Goal: Use online tool/utility: Use online tool/utility

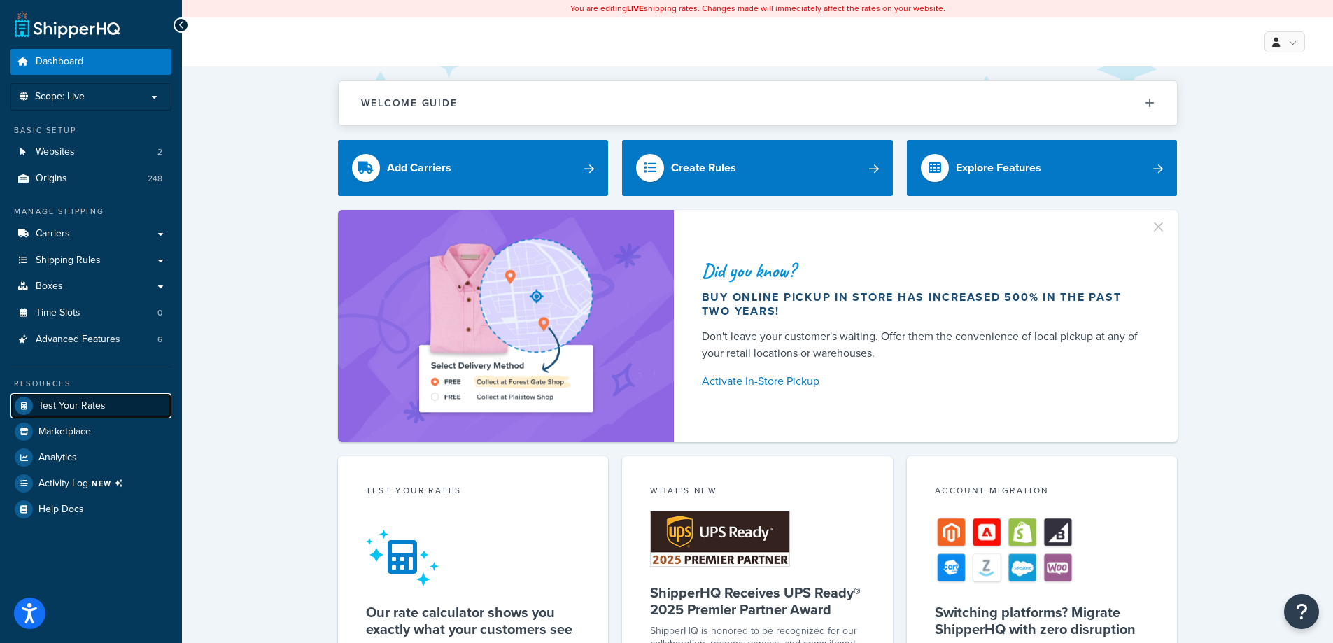
click at [66, 409] on span "Test Your Rates" at bounding box center [71, 406] width 67 height 12
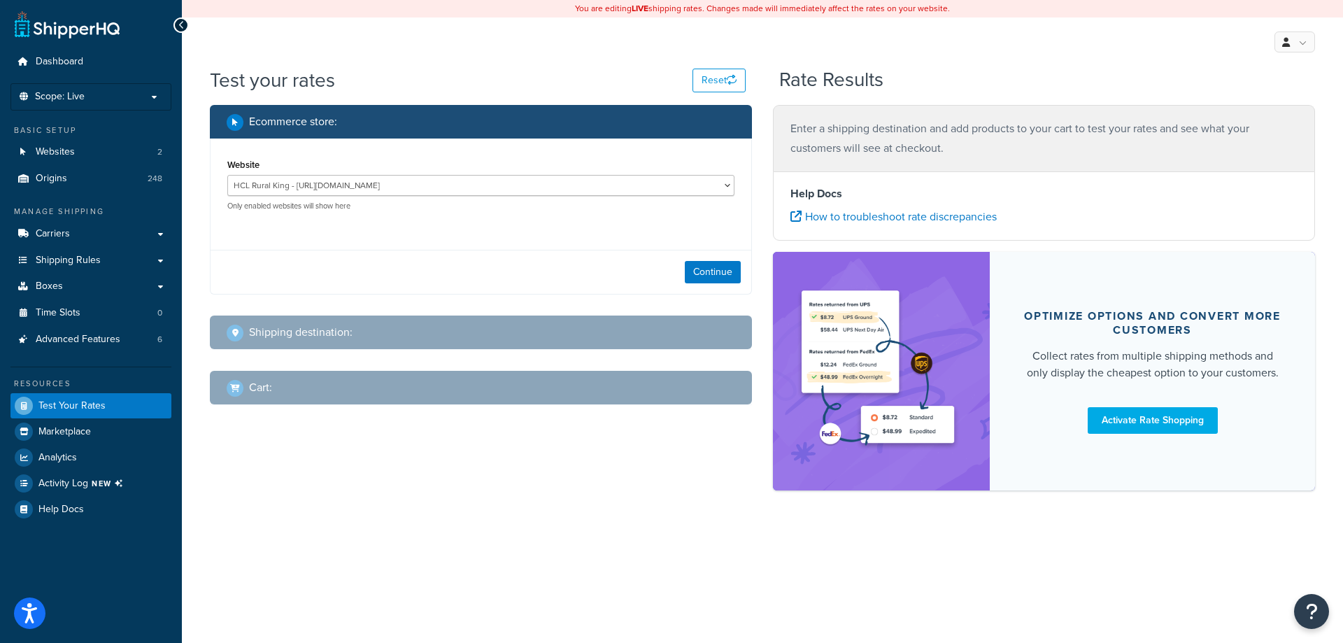
click at [707, 260] on div "Continue" at bounding box center [481, 272] width 541 height 44
click at [714, 266] on button "Continue" at bounding box center [713, 272] width 56 height 22
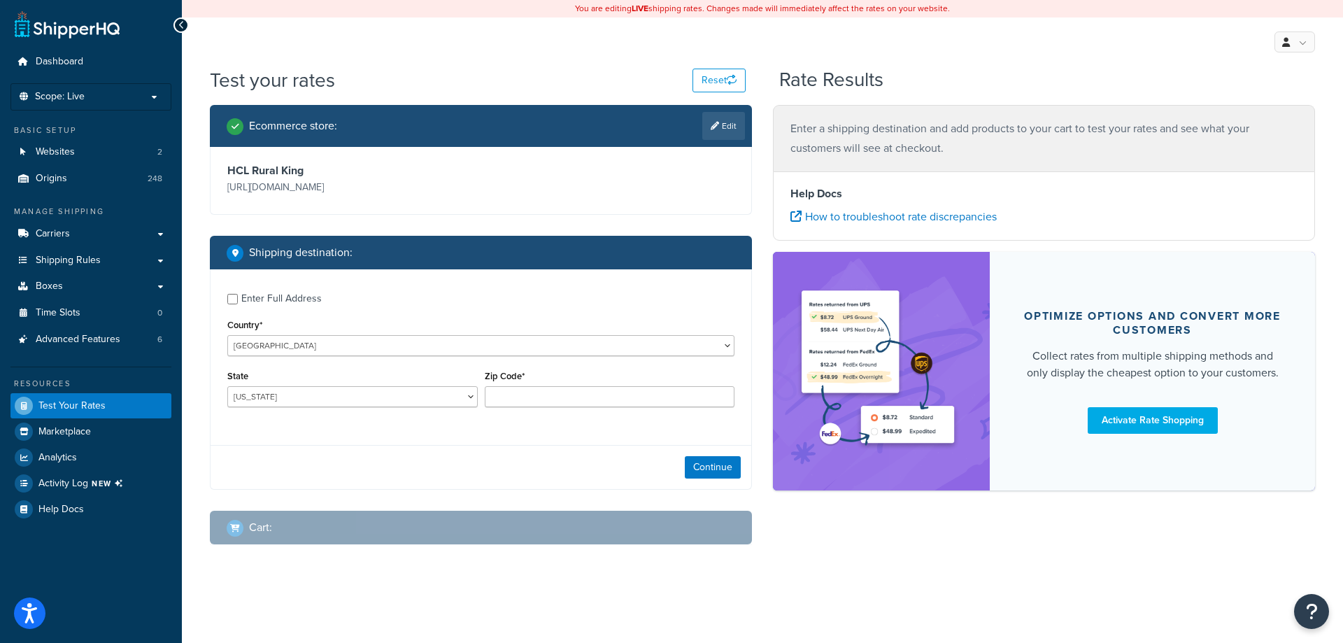
click at [246, 302] on div "Enter Full Address" at bounding box center [281, 299] width 80 height 20
click at [238, 302] on input "Enter Full Address" at bounding box center [232, 299] width 10 height 10
checkbox input "true"
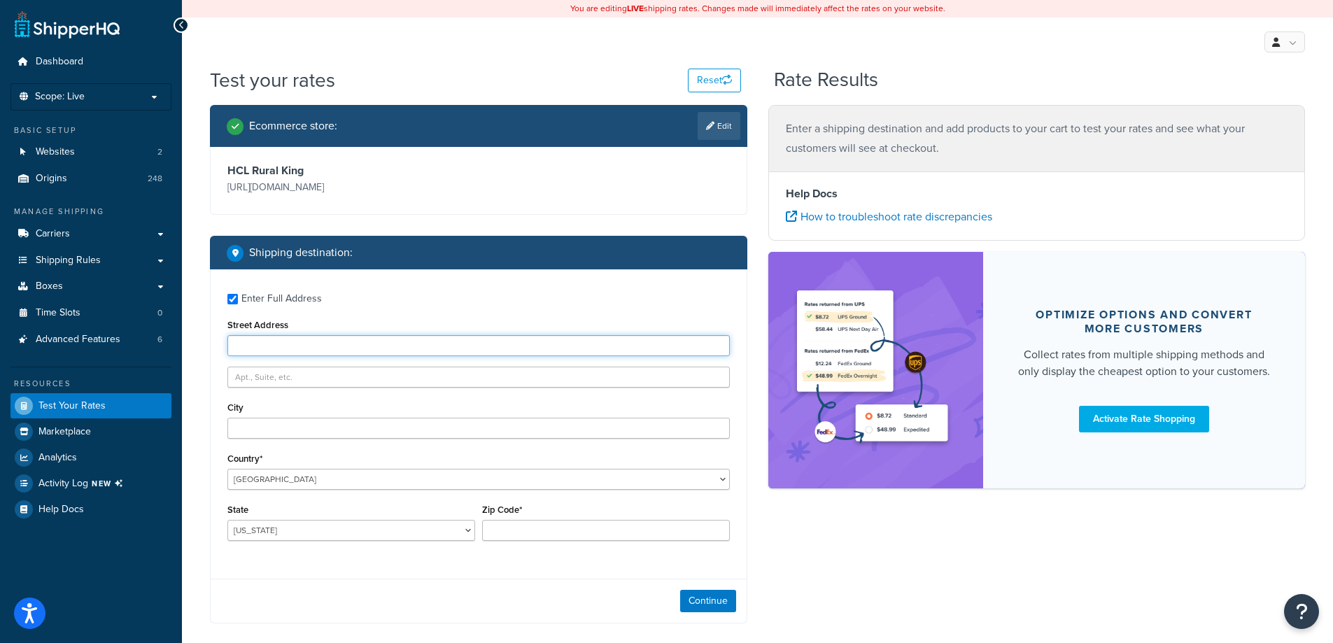
click at [296, 344] on input "Street Address" at bounding box center [478, 345] width 502 height 21
type input "[STREET_ADDRESS]"
type input "Mattoon"
select select "IL"
type input "61938"
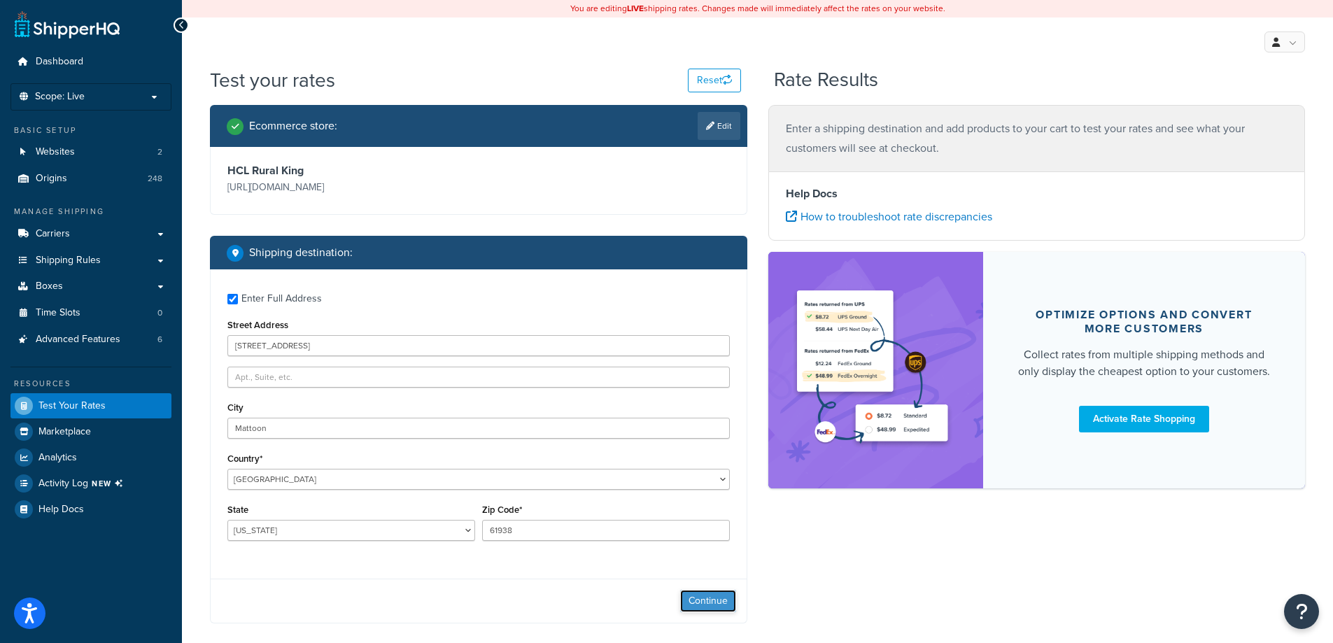
click at [690, 601] on button "Continue" at bounding box center [708, 601] width 56 height 22
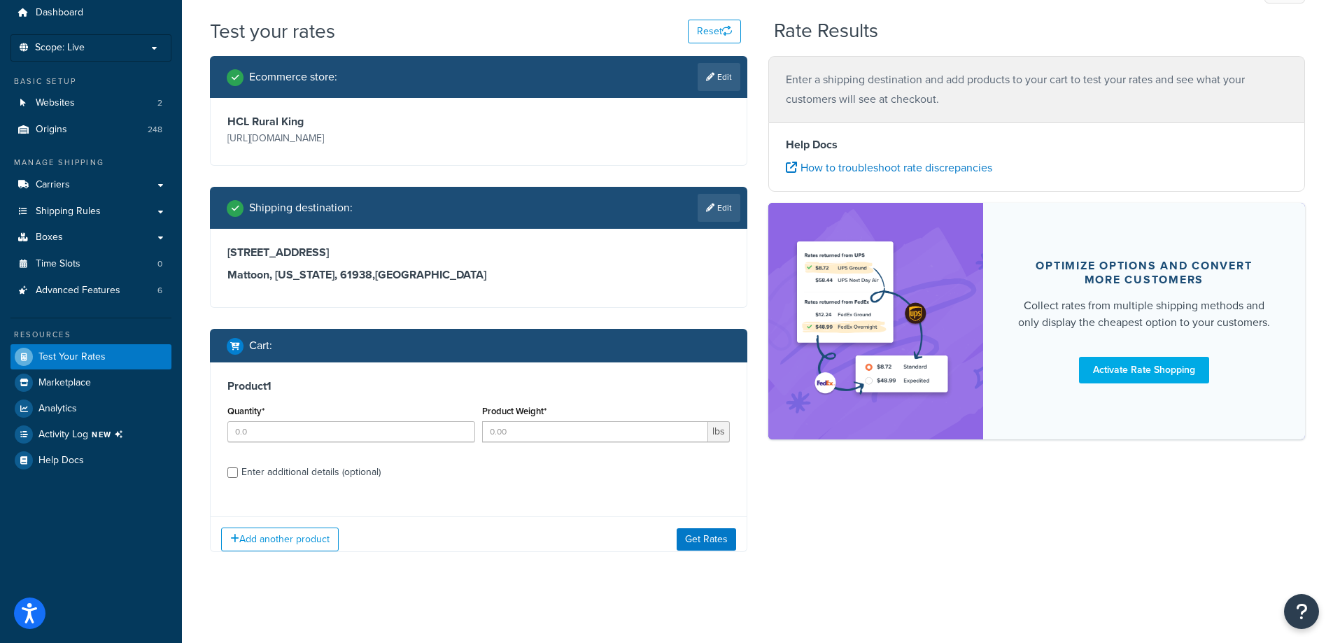
scroll to position [52, 0]
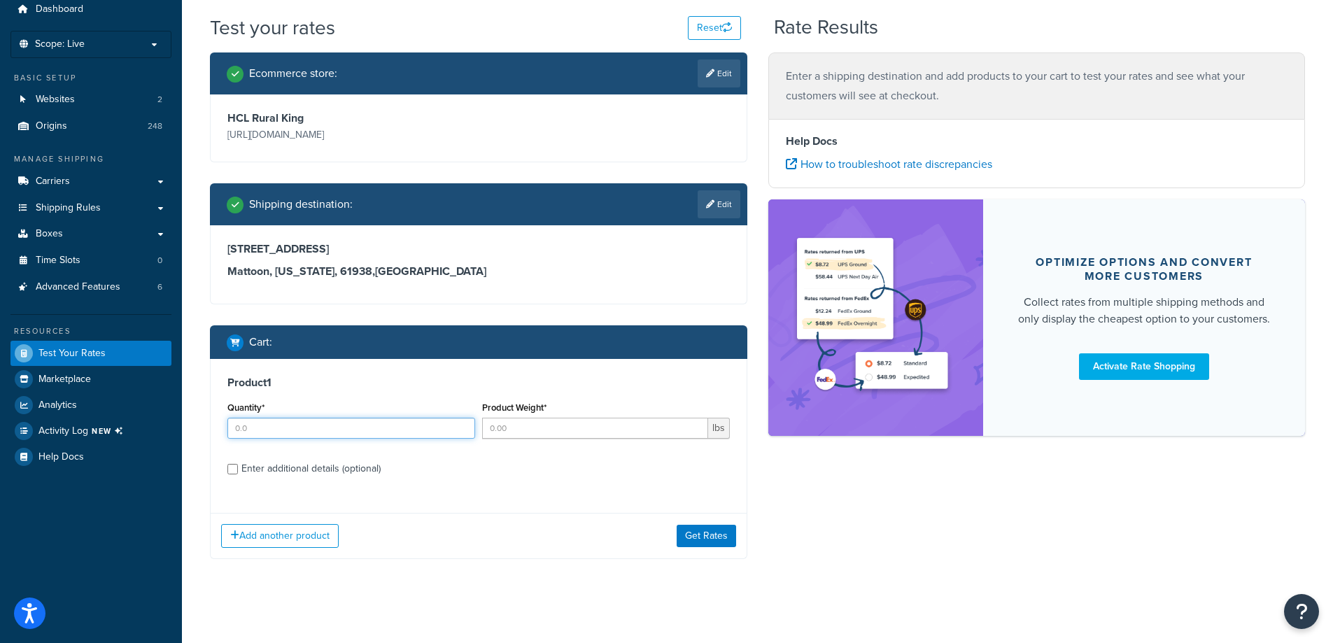
click at [275, 429] on input "Quantity*" at bounding box center [351, 428] width 248 height 21
type input "3"
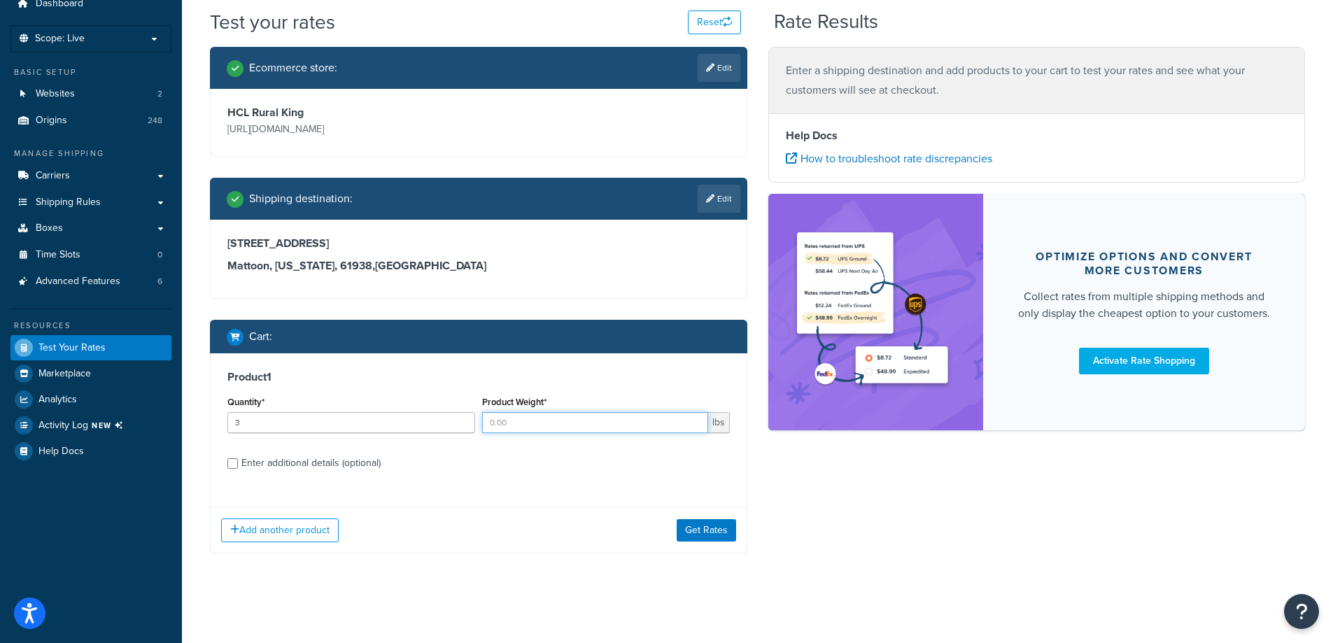
scroll to position [59, 0]
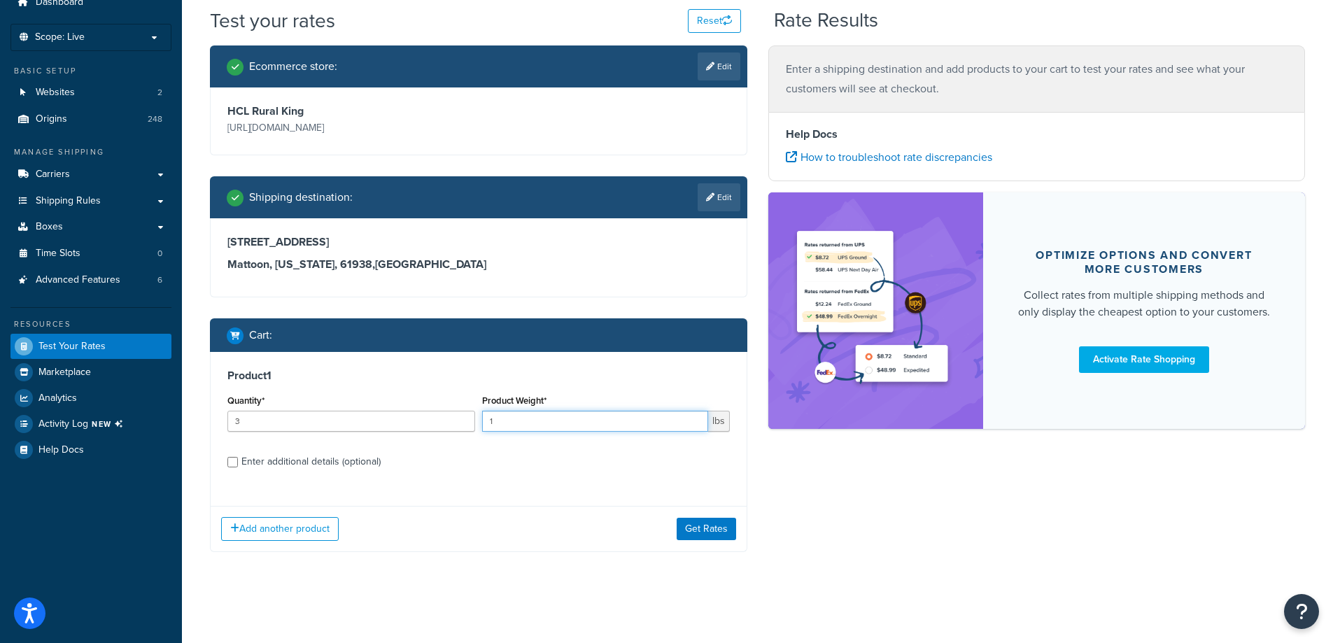
type input "1"
click at [291, 455] on div "Enter additional details (optional)" at bounding box center [310, 462] width 139 height 20
click at [238, 457] on input "Enter additional details (optional)" at bounding box center [232, 462] width 10 height 10
checkbox input "true"
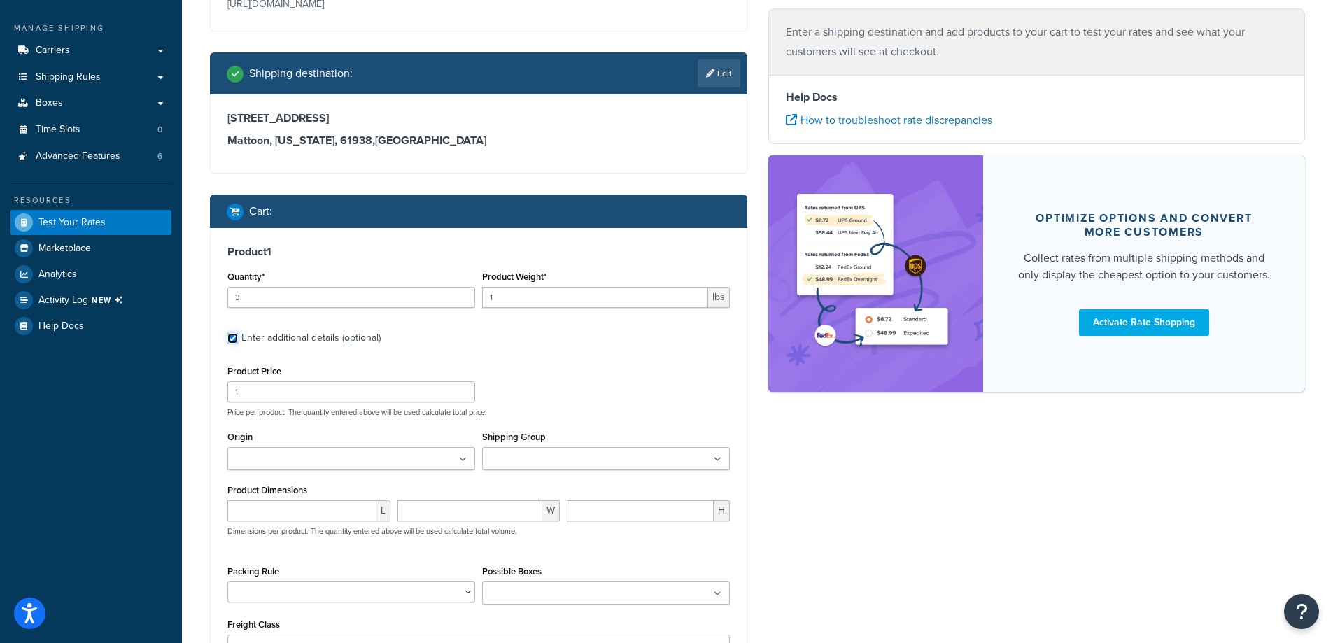
scroll to position [199, 0]
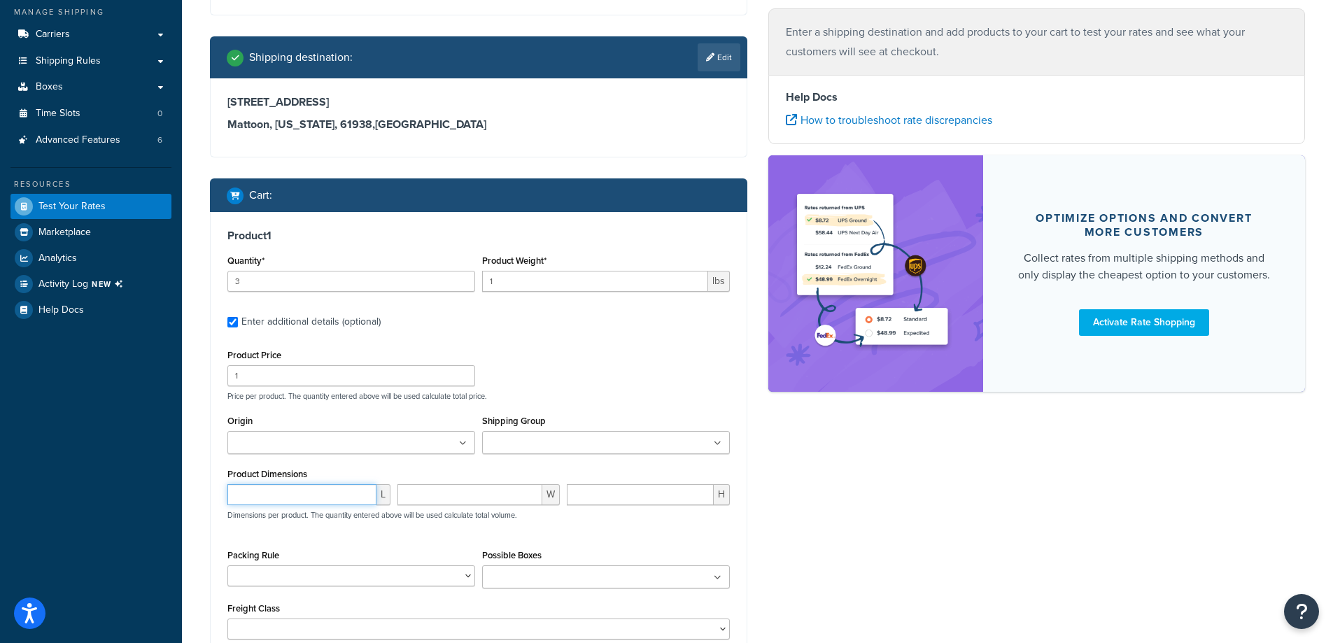
click at [327, 499] on input "number" at bounding box center [301, 494] width 149 height 21
type input "20"
type input "23"
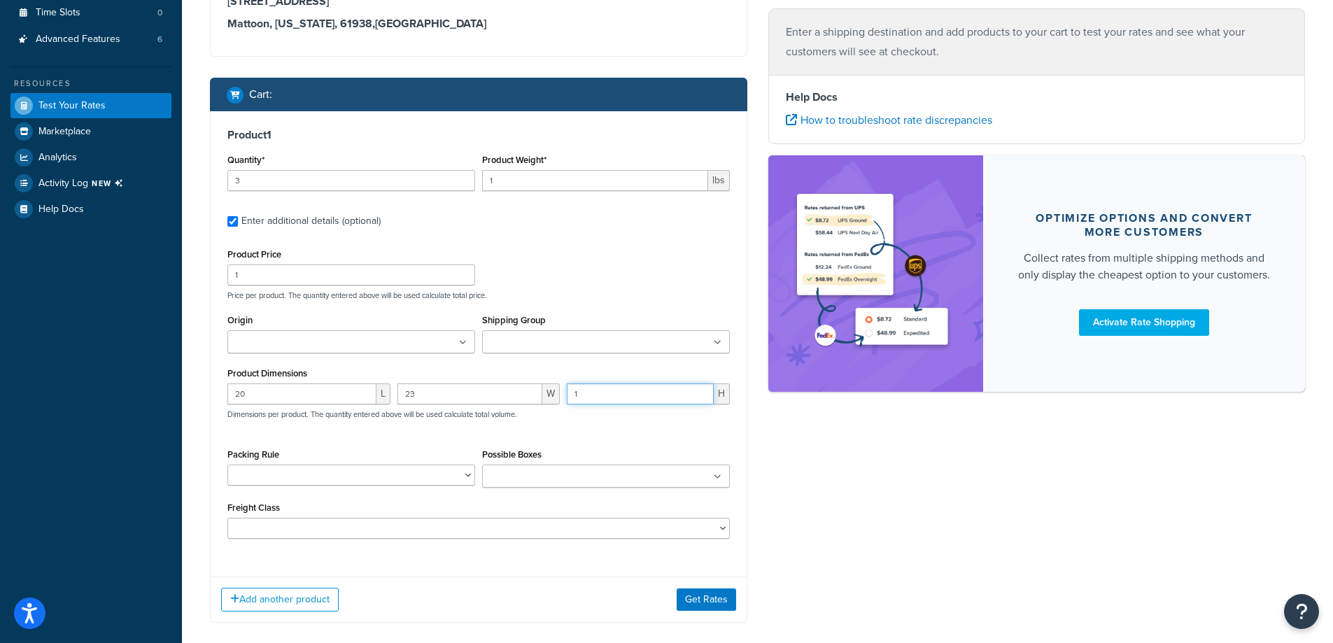
scroll to position [339, 0]
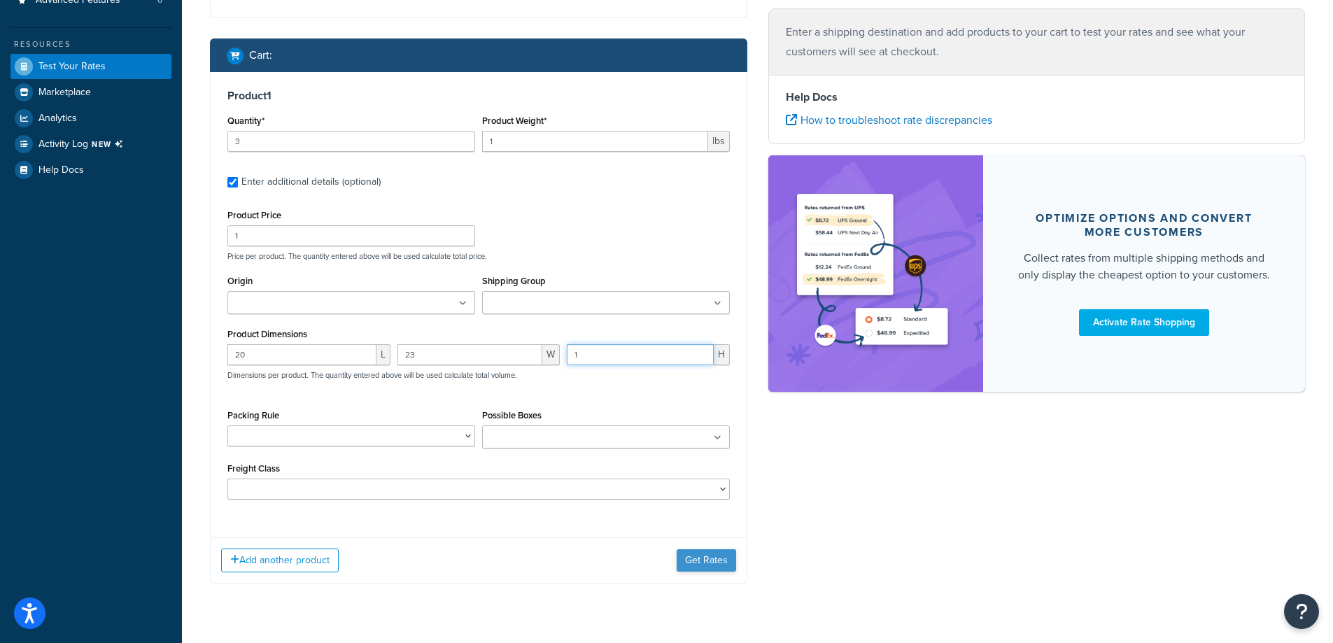
type input "1"
click at [698, 563] on button "Get Rates" at bounding box center [706, 560] width 59 height 22
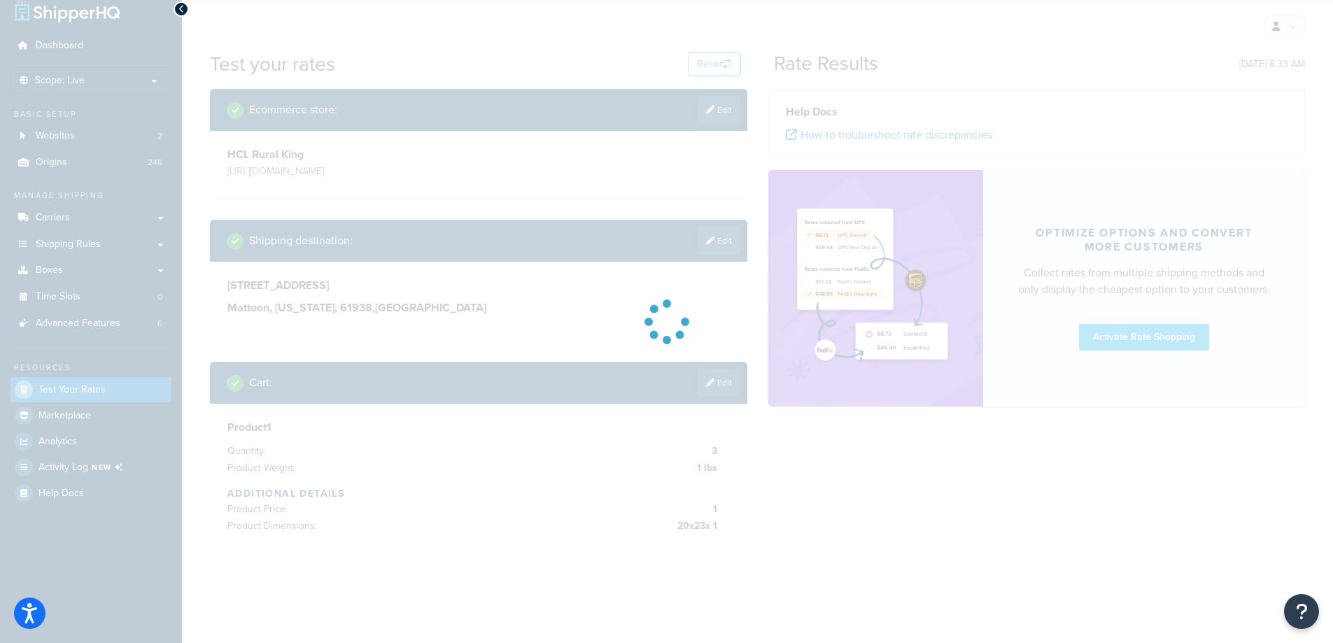
scroll to position [118, 0]
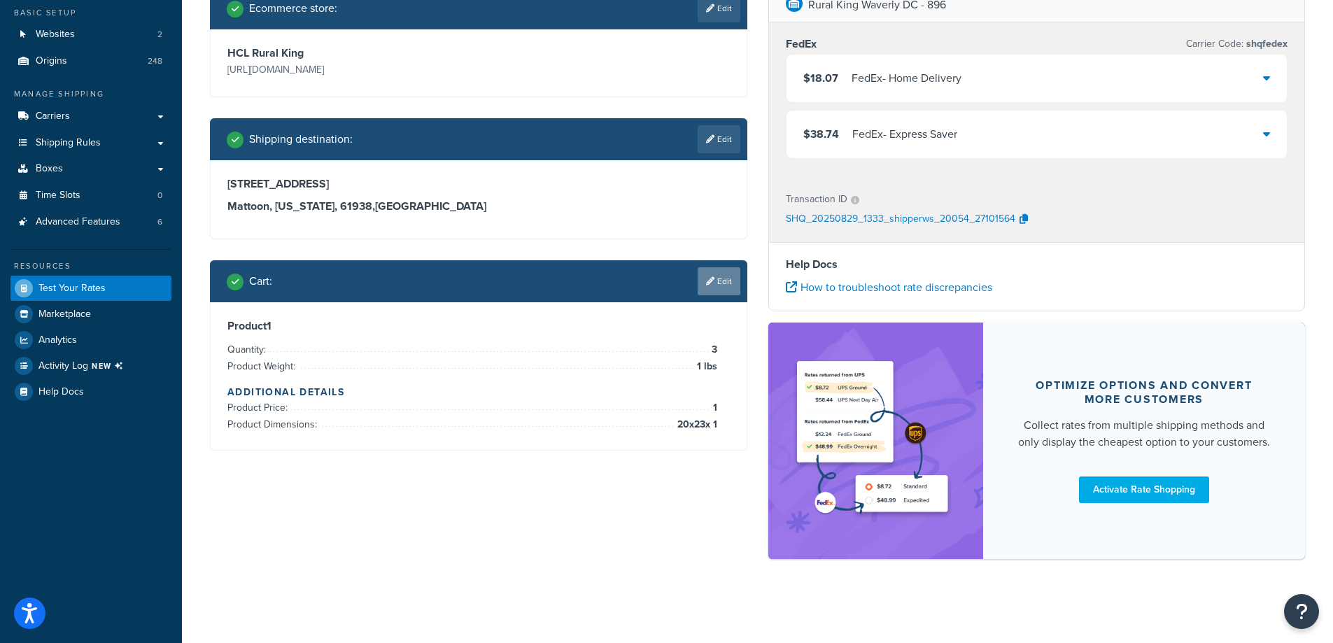
click at [722, 276] on link "Edit" at bounding box center [719, 281] width 43 height 28
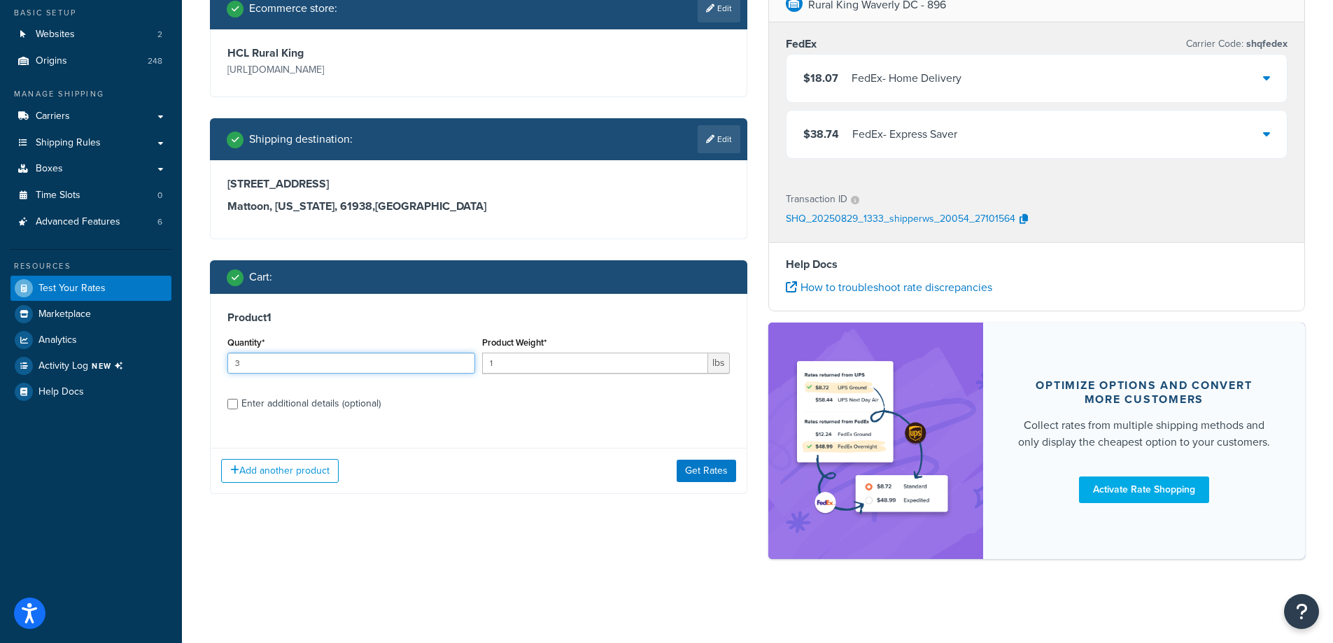
click at [345, 363] on input "3" at bounding box center [351, 363] width 248 height 21
type input "4"
click at [519, 412] on label "Enter additional details (optional)" at bounding box center [485, 402] width 488 height 22
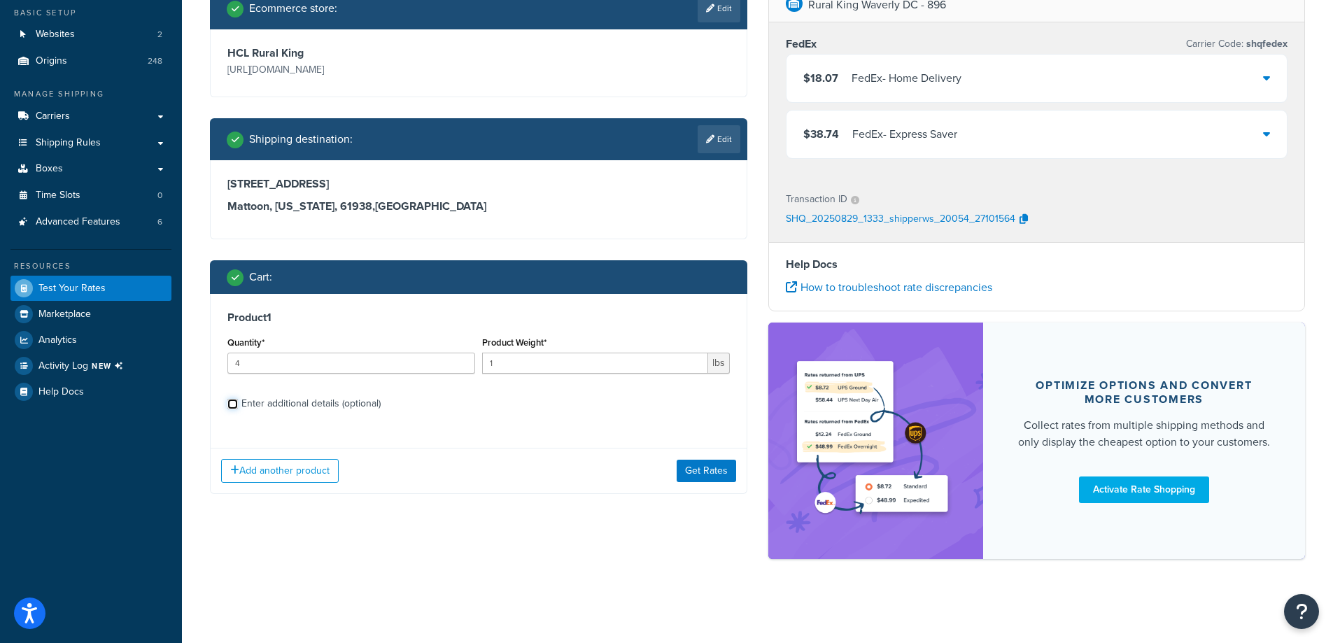
click at [238, 409] on input "Enter additional details (optional)" at bounding box center [232, 404] width 10 height 10
checkbox input "true"
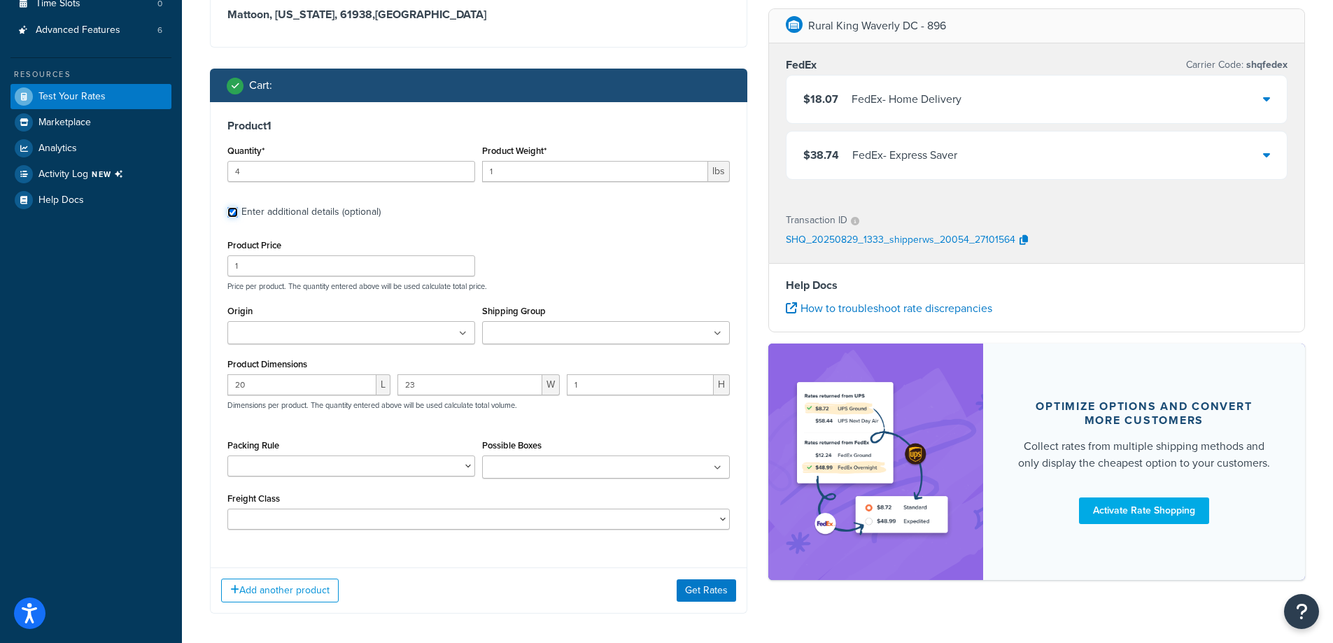
scroll to position [371, 0]
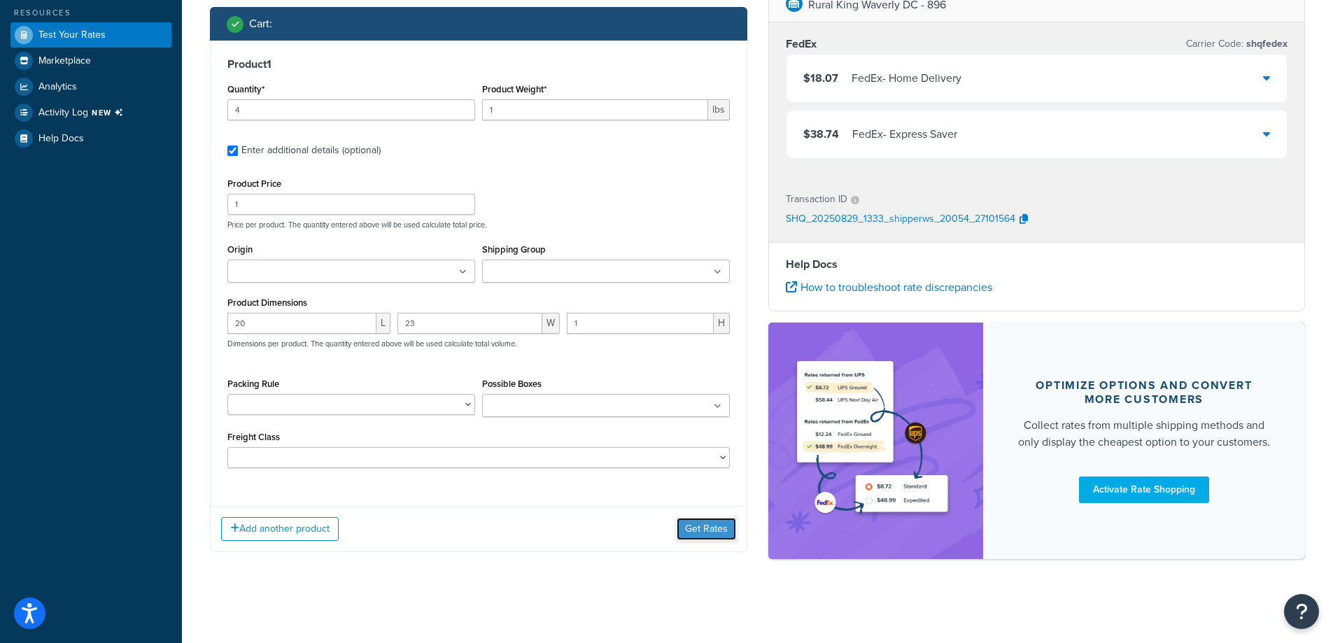
click at [721, 523] on button "Get Rates" at bounding box center [706, 529] width 59 height 22
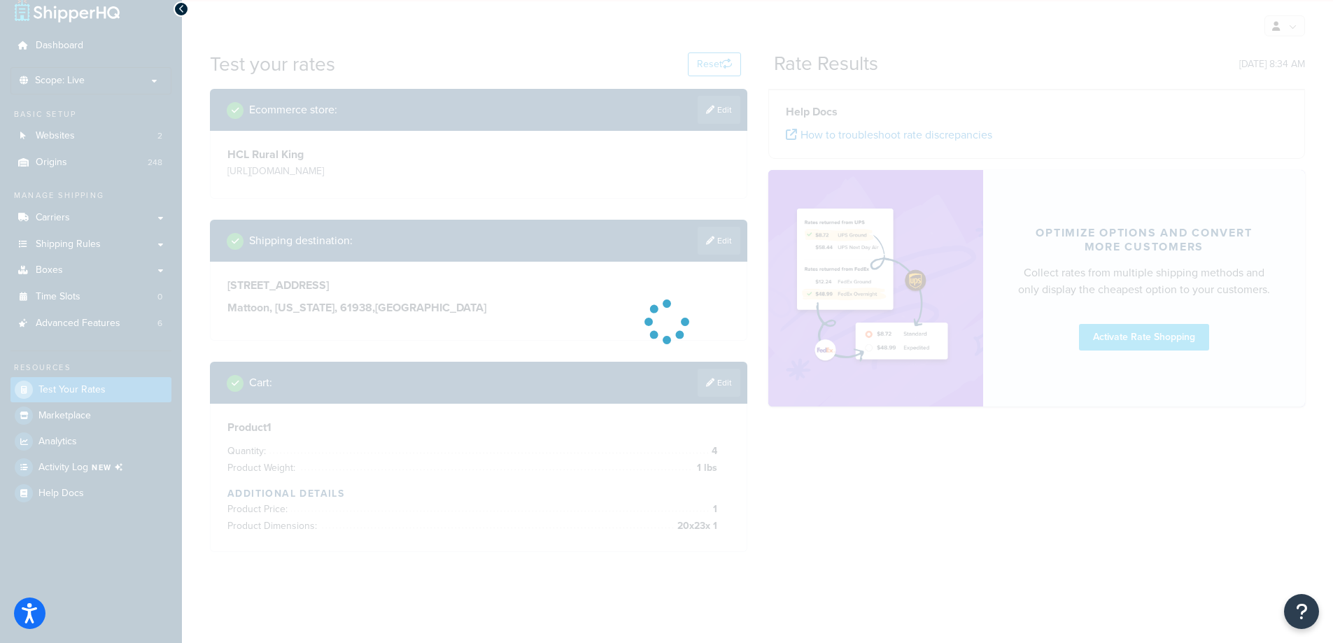
scroll to position [118, 0]
